Goal: Transaction & Acquisition: Purchase product/service

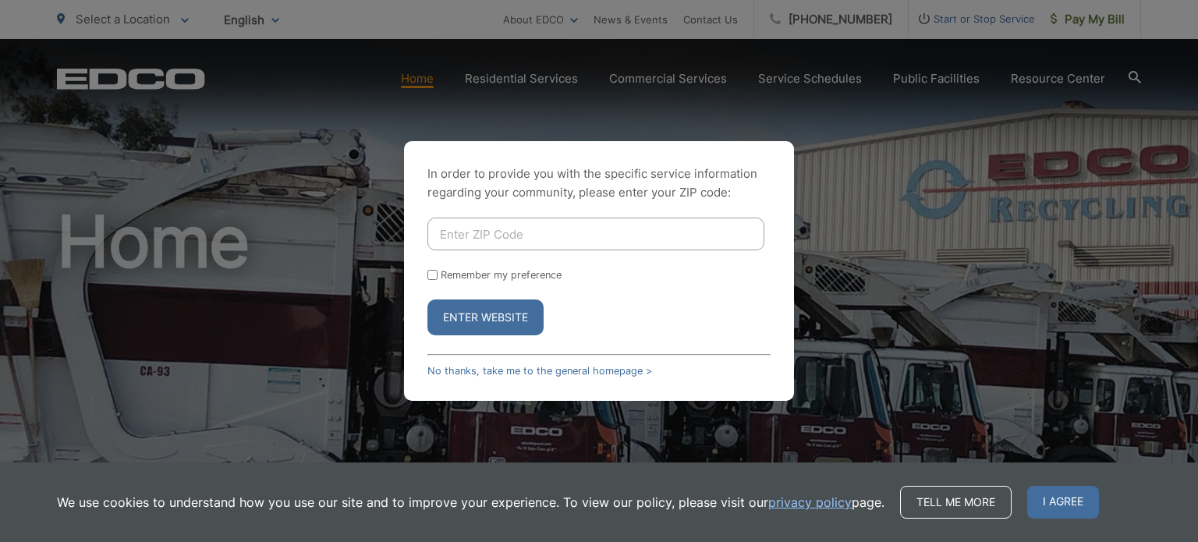
click at [527, 232] on input "Enter ZIP Code" at bounding box center [596, 234] width 337 height 33
type input "92028"
click at [476, 318] on button "Enter Website" at bounding box center [486, 318] width 116 height 36
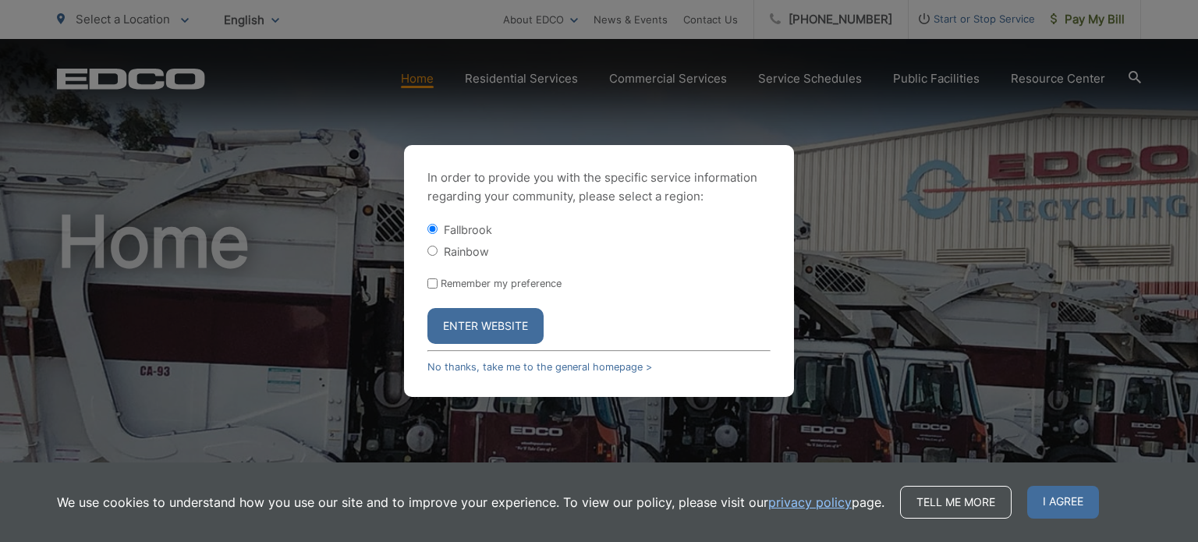
click at [480, 324] on button "Enter Website" at bounding box center [486, 326] width 116 height 36
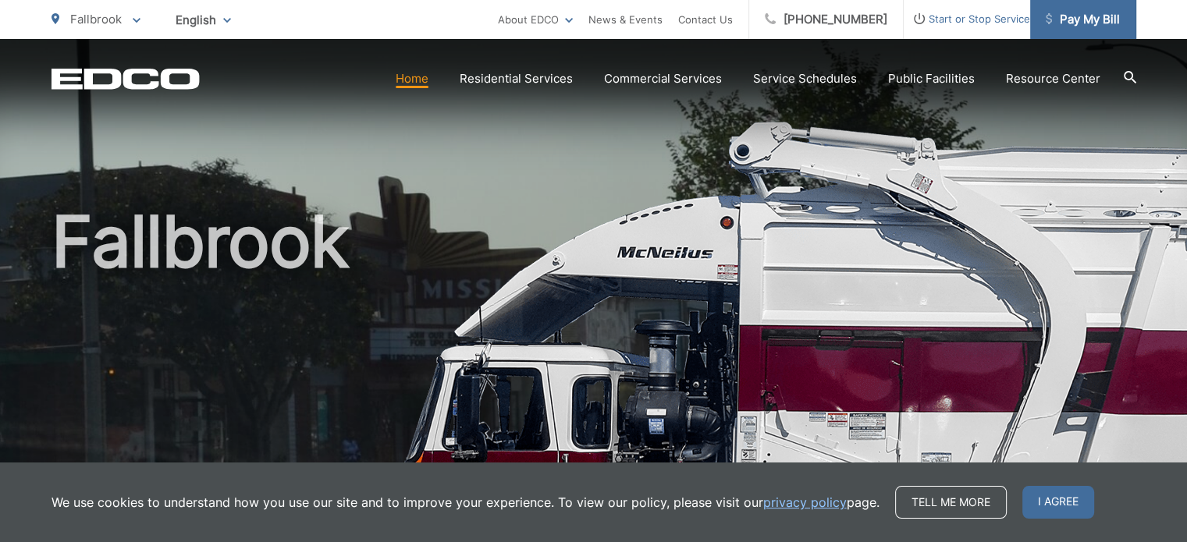
click at [1087, 20] on span "Pay My Bill" at bounding box center [1082, 19] width 74 height 19
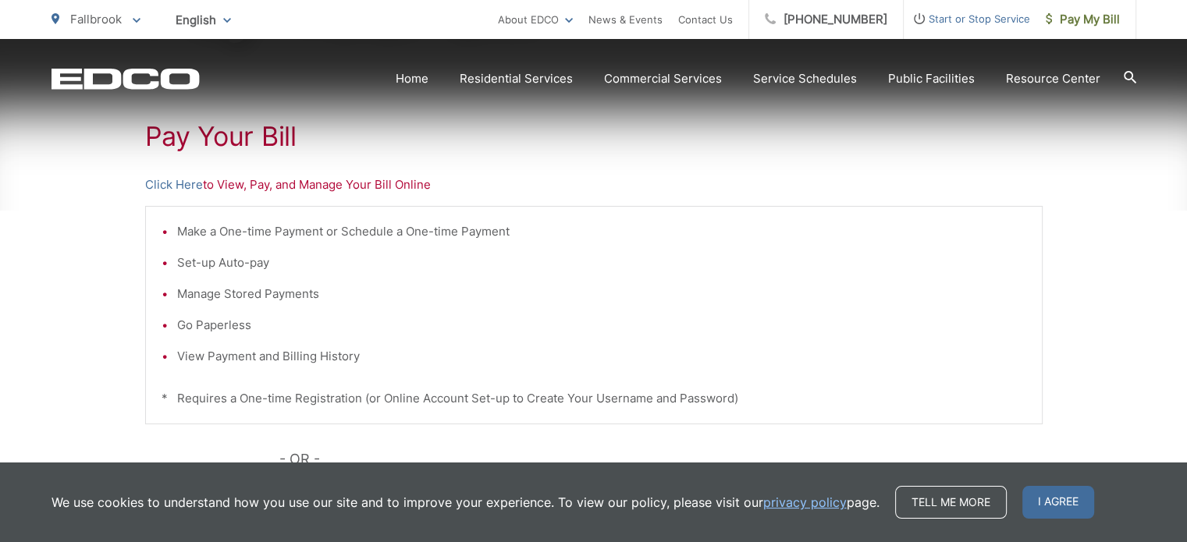
scroll to position [312, 0]
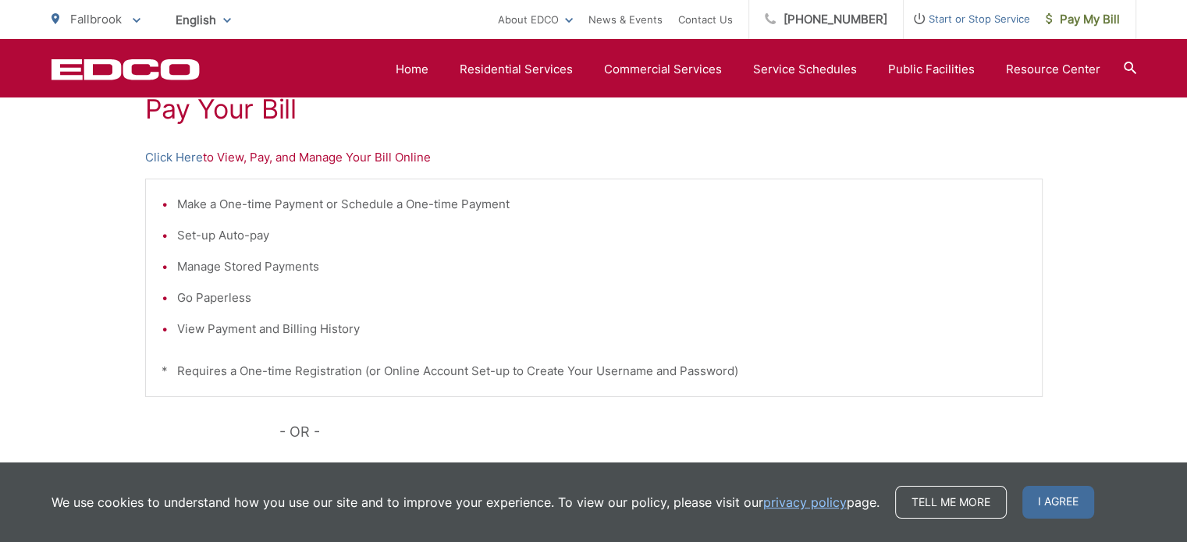
click at [177, 202] on li "Make a One-time Payment or Schedule a One-time Payment" at bounding box center [601, 204] width 849 height 19
click at [158, 157] on link "Click Here" at bounding box center [174, 157] width 58 height 19
